Goal: Information Seeking & Learning: Find contact information

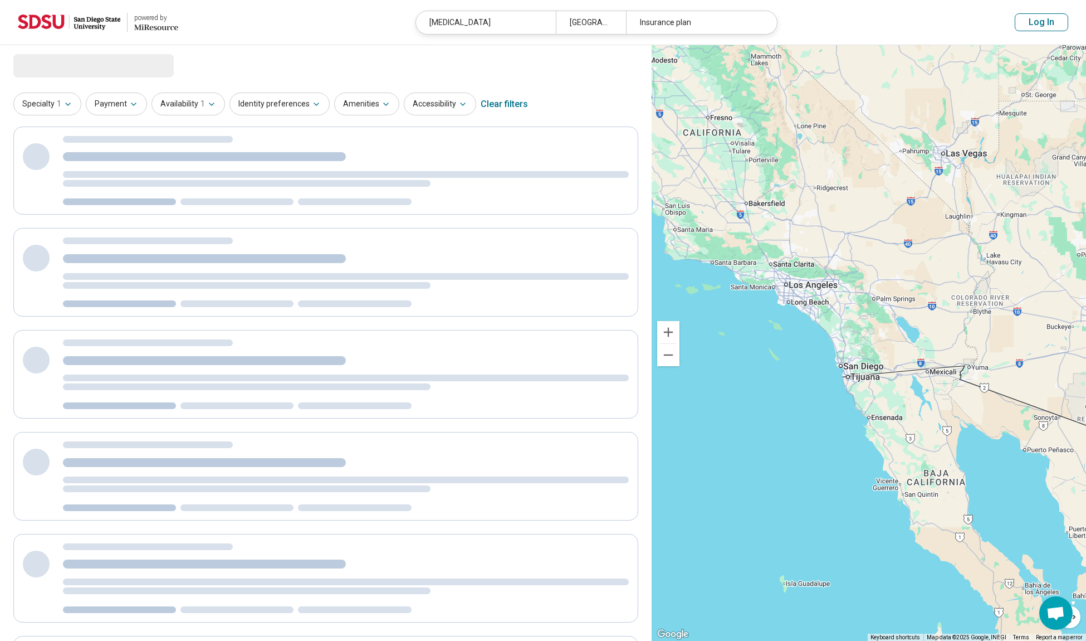
select select "***"
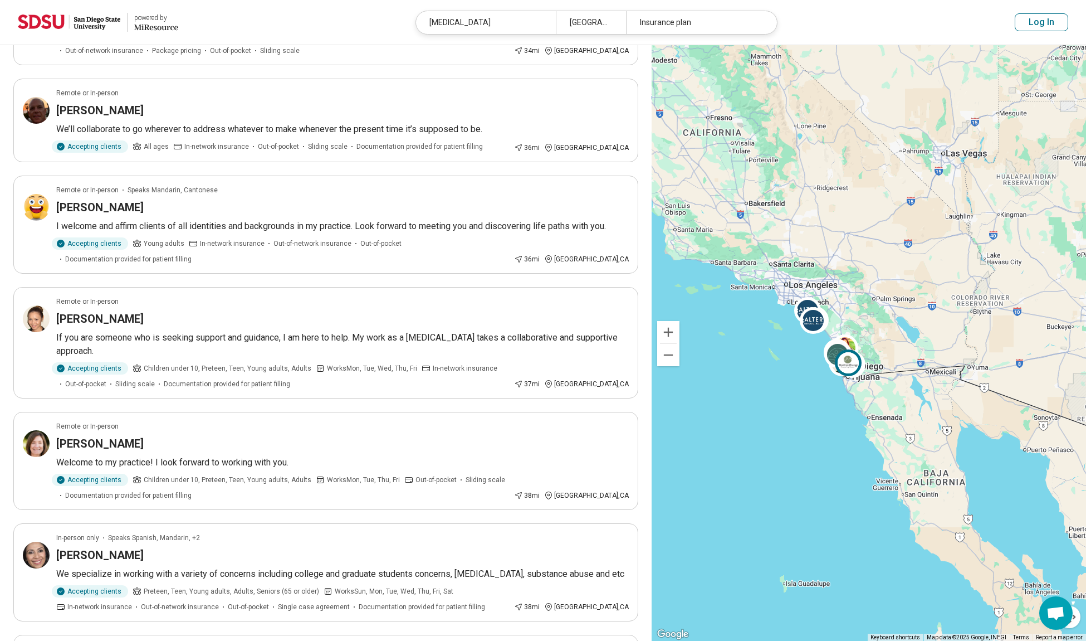
scroll to position [780, 0]
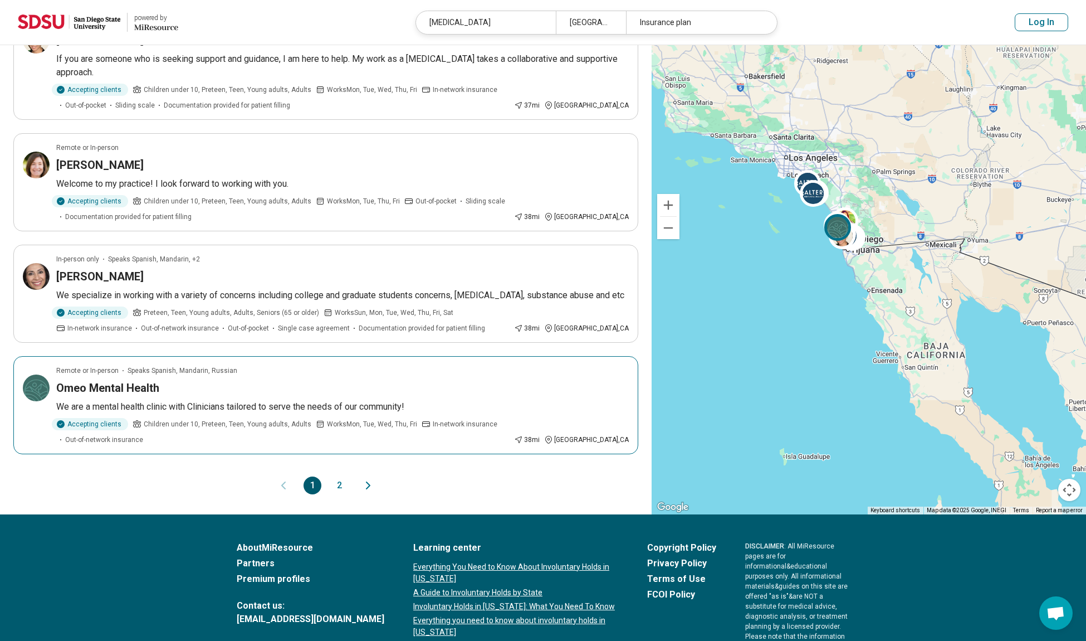
click at [485, 380] on div "Omeo Mental Health" at bounding box center [342, 388] width 573 height 16
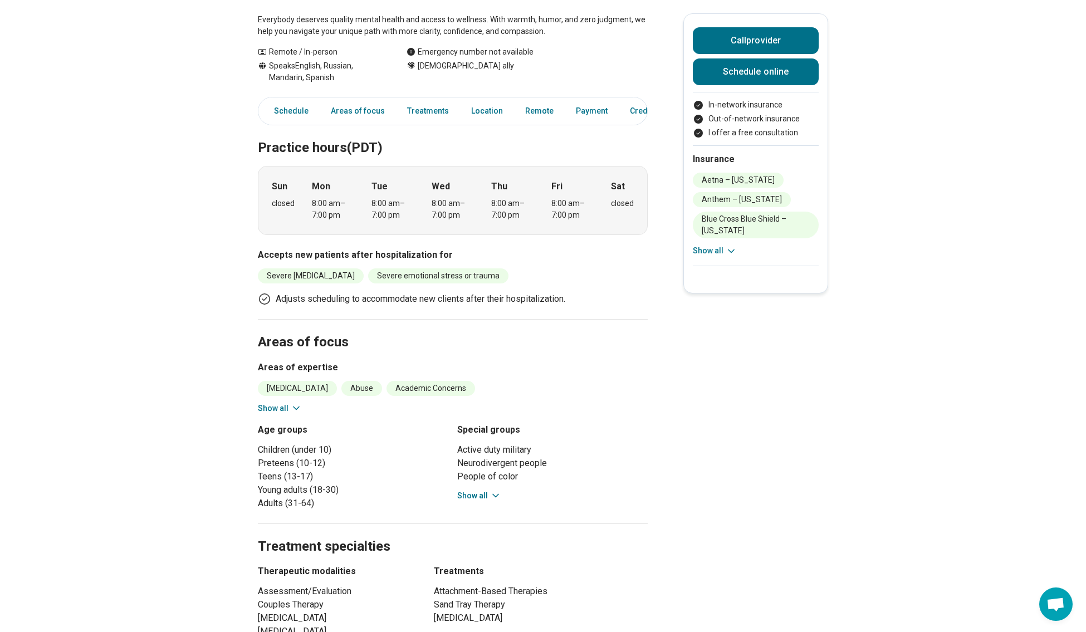
scroll to position [334, 0]
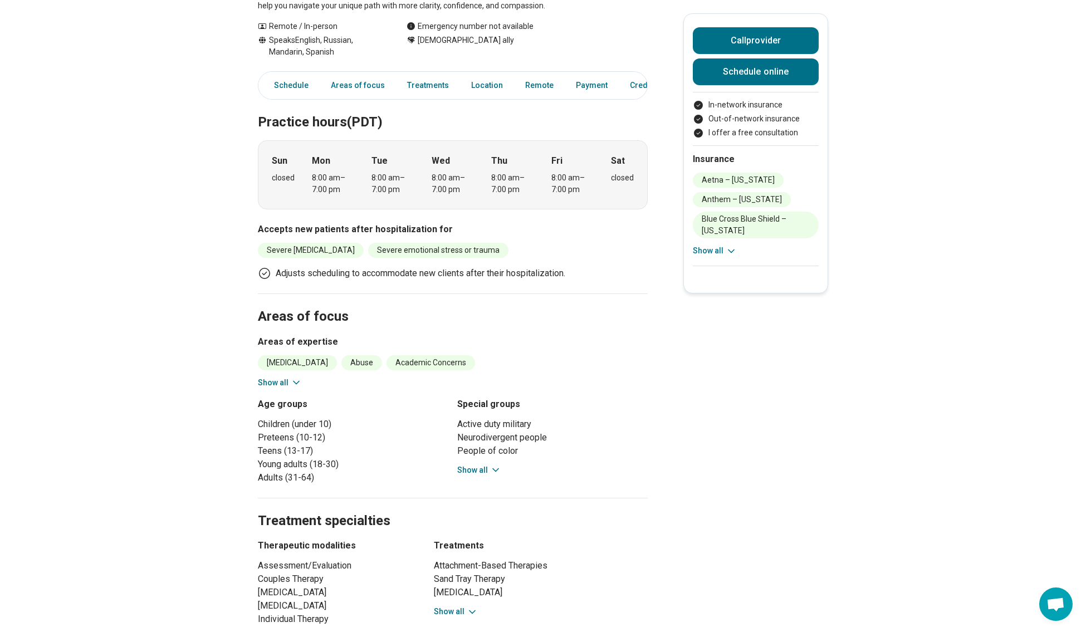
click at [716, 256] on button "Show all" at bounding box center [715, 251] width 44 height 12
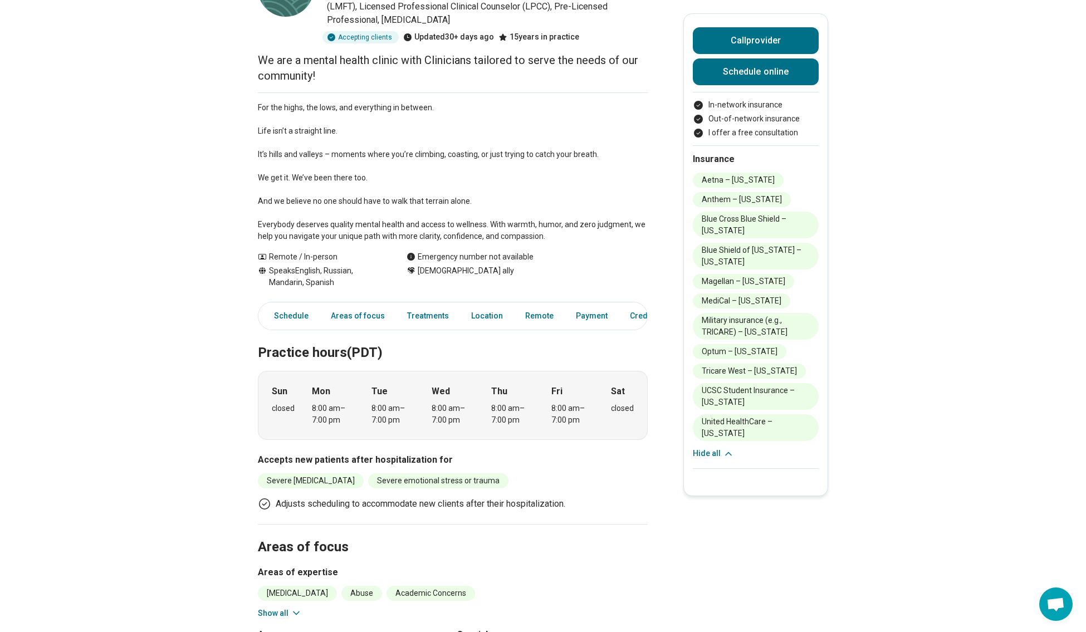
scroll to position [0, 0]
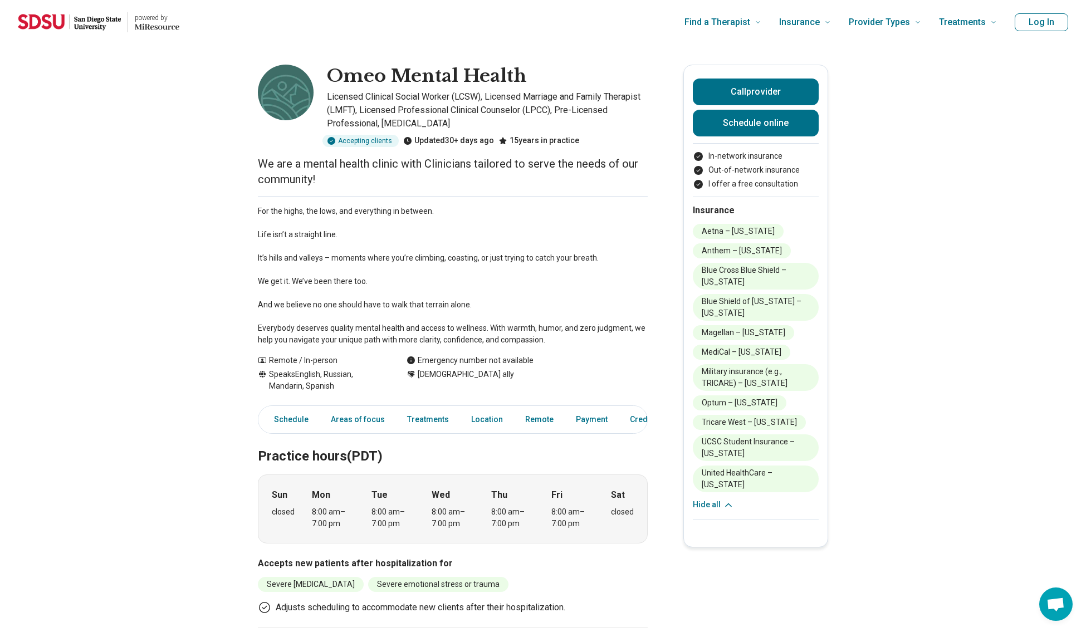
click at [359, 79] on h1 "Omeo Mental Health" at bounding box center [427, 76] width 200 height 23
copy h1 "Omeo Mental Health"
